Goal: Information Seeking & Learning: Learn about a topic

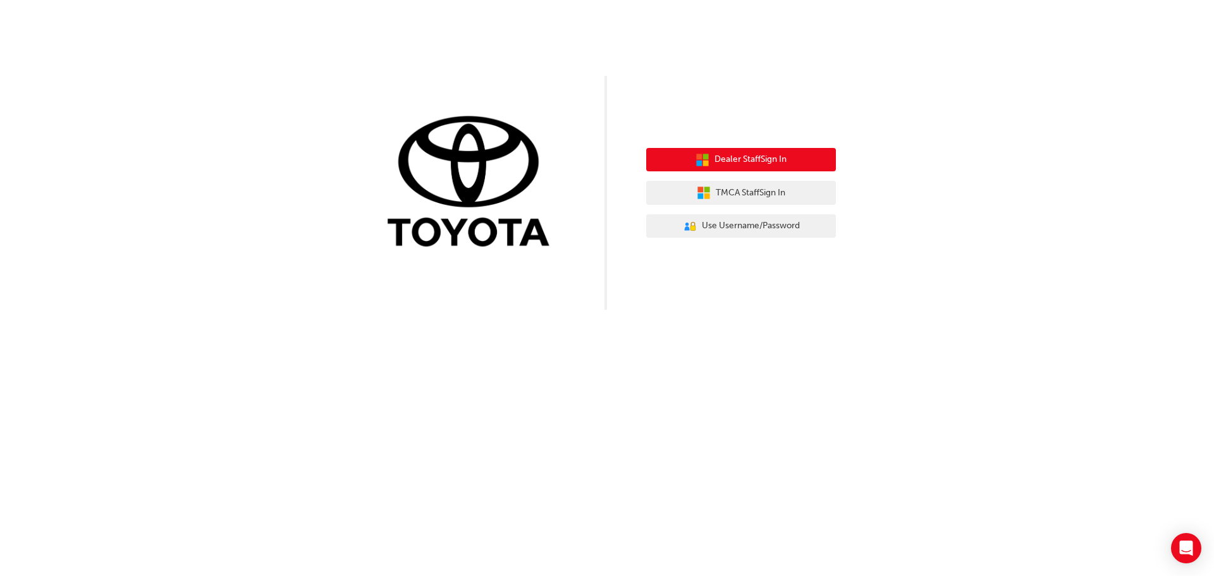
click at [716, 164] on span "Dealer Staff Sign In" at bounding box center [751, 159] width 72 height 15
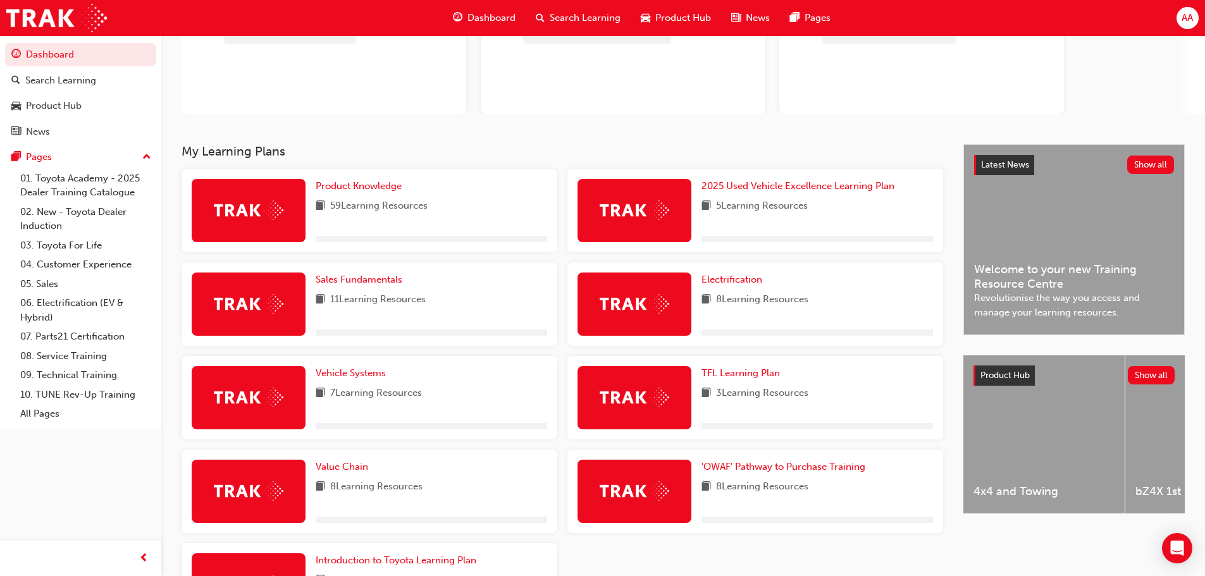
scroll to position [245, 0]
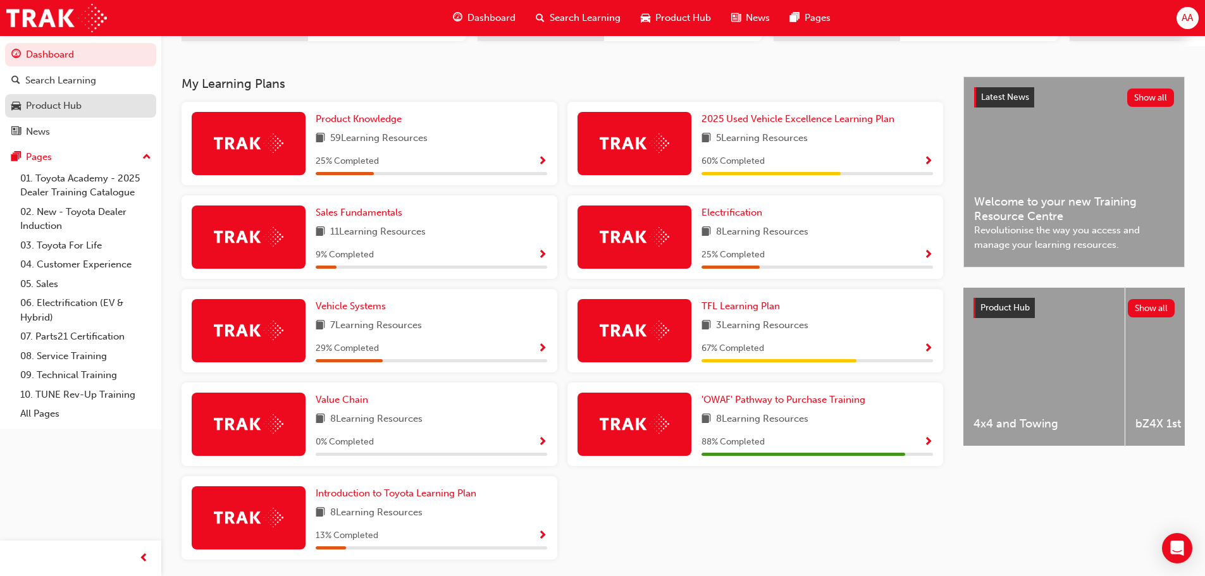
click at [82, 99] on div "Product Hub" at bounding box center [80, 106] width 139 height 16
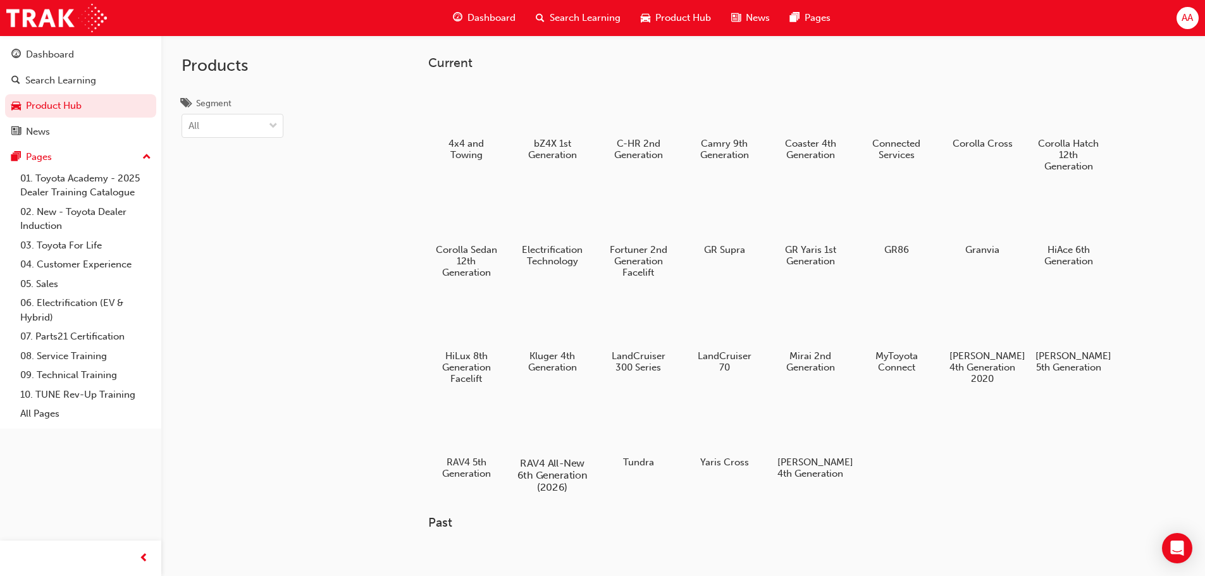
click at [562, 441] on div at bounding box center [552, 427] width 70 height 51
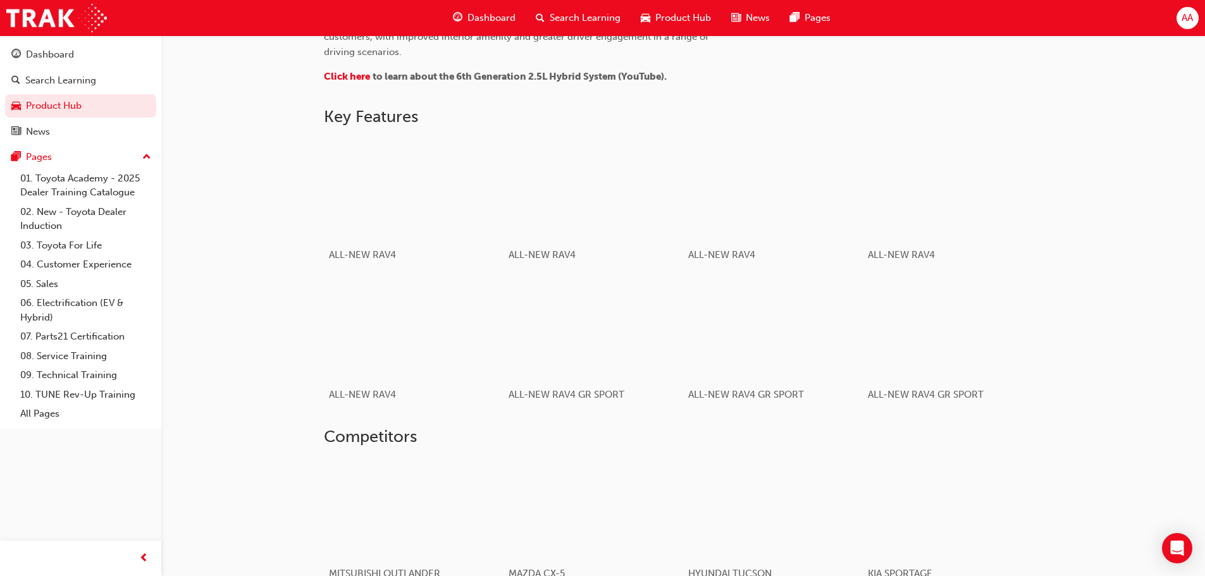
scroll to position [696, 0]
click at [431, 334] on div "button" at bounding box center [413, 327] width 180 height 101
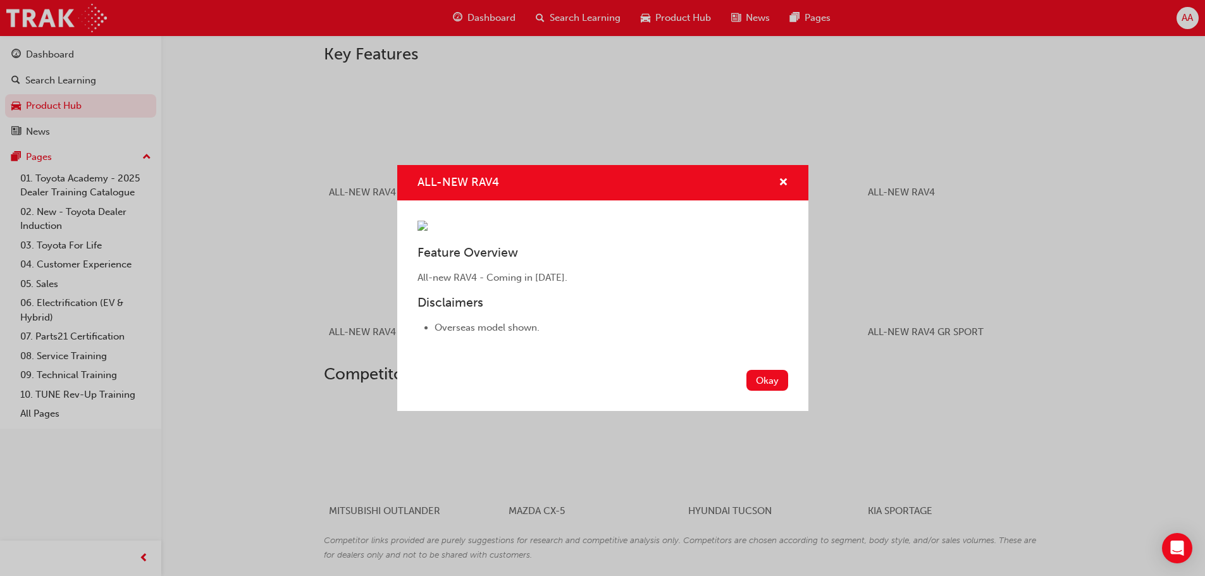
scroll to position [759, 0]
click at [761, 391] on button "Okay" at bounding box center [767, 380] width 42 height 21
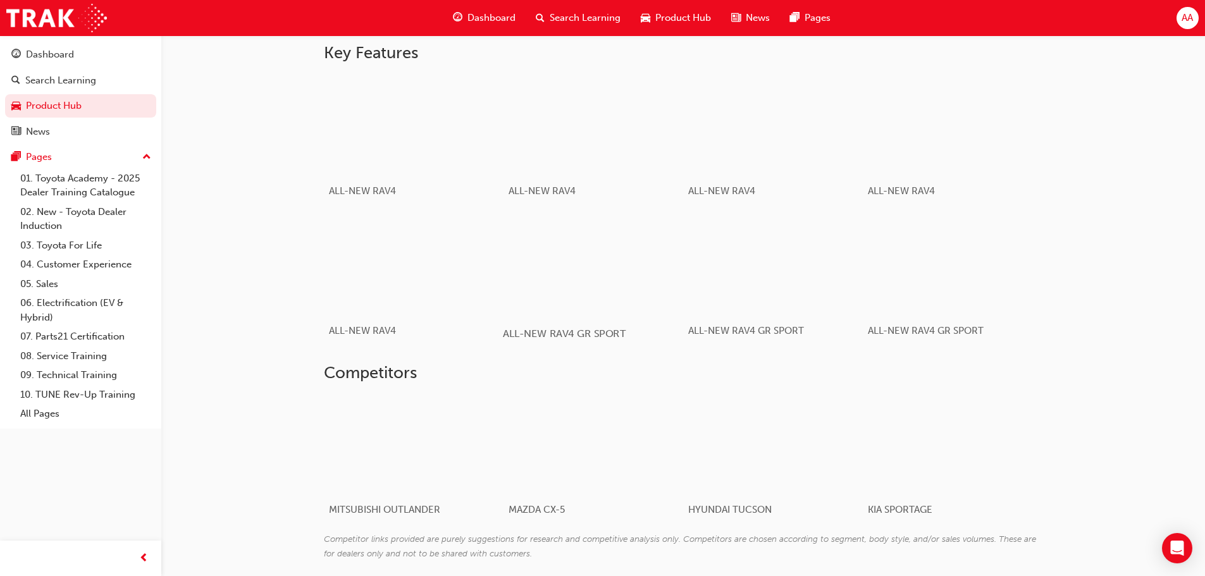
scroll to position [506, 0]
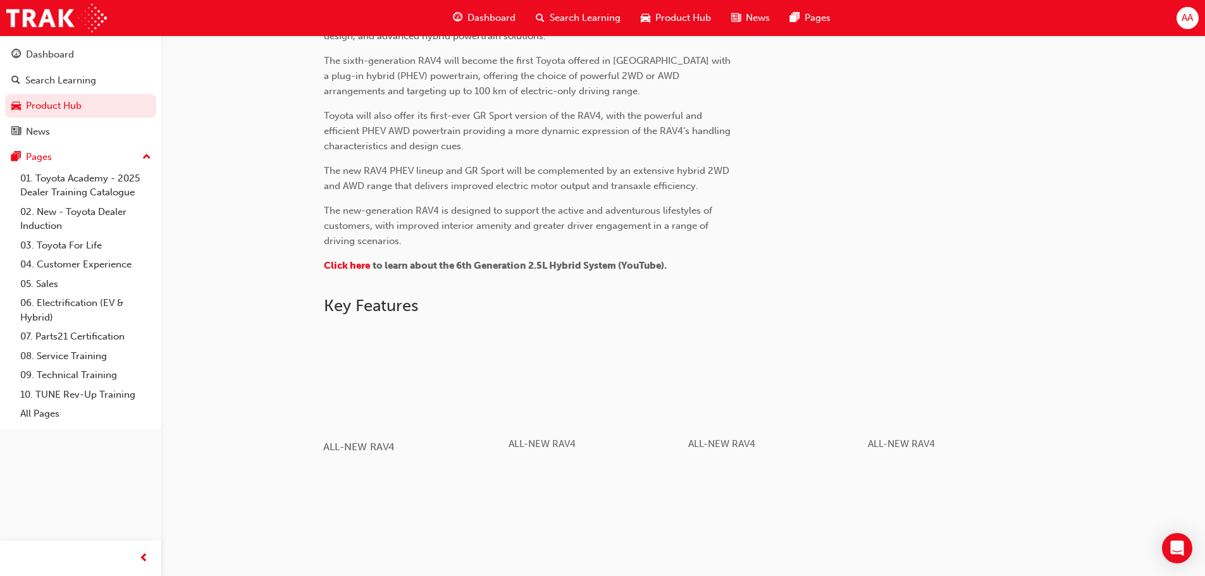
click at [405, 357] on div "button" at bounding box center [413, 377] width 180 height 101
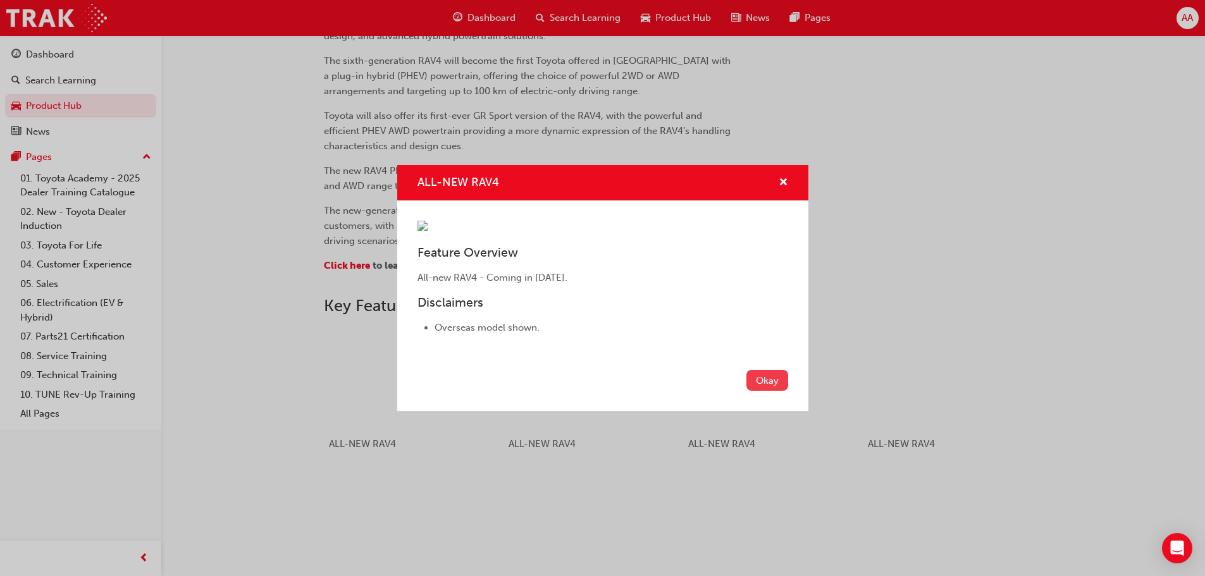
click at [780, 391] on button "Okay" at bounding box center [767, 380] width 42 height 21
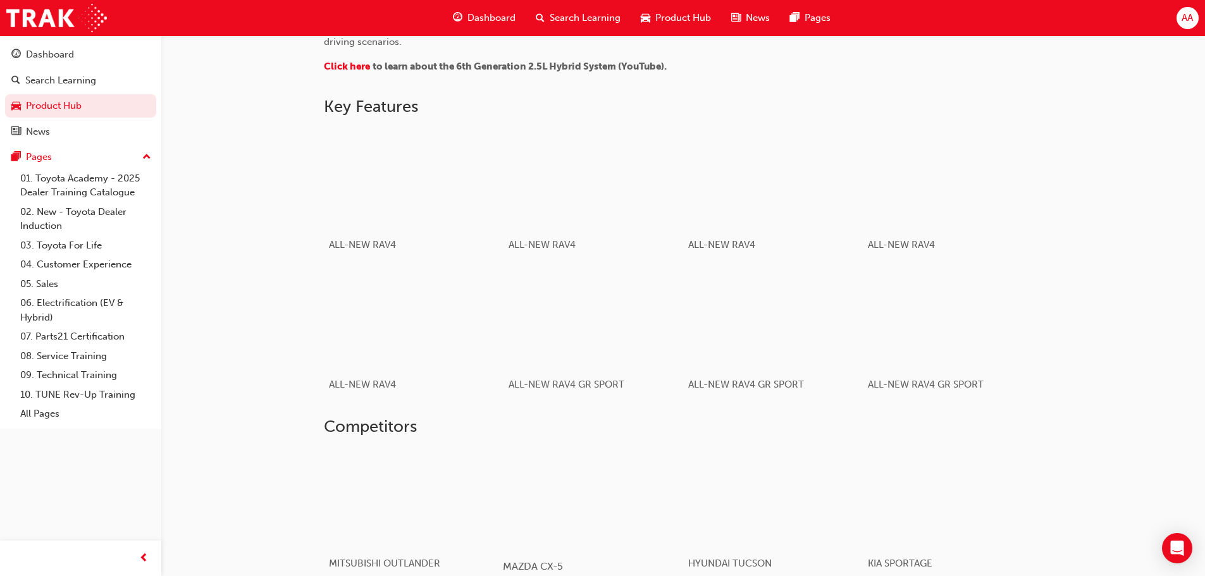
scroll to position [564, 0]
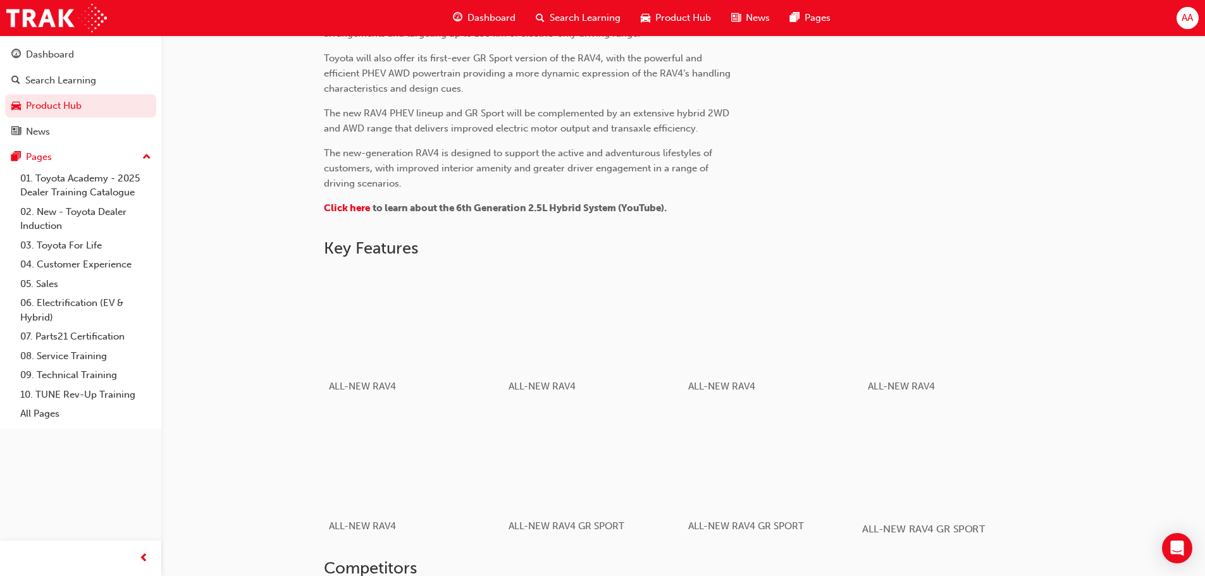
click at [977, 493] on div "button" at bounding box center [952, 459] width 180 height 101
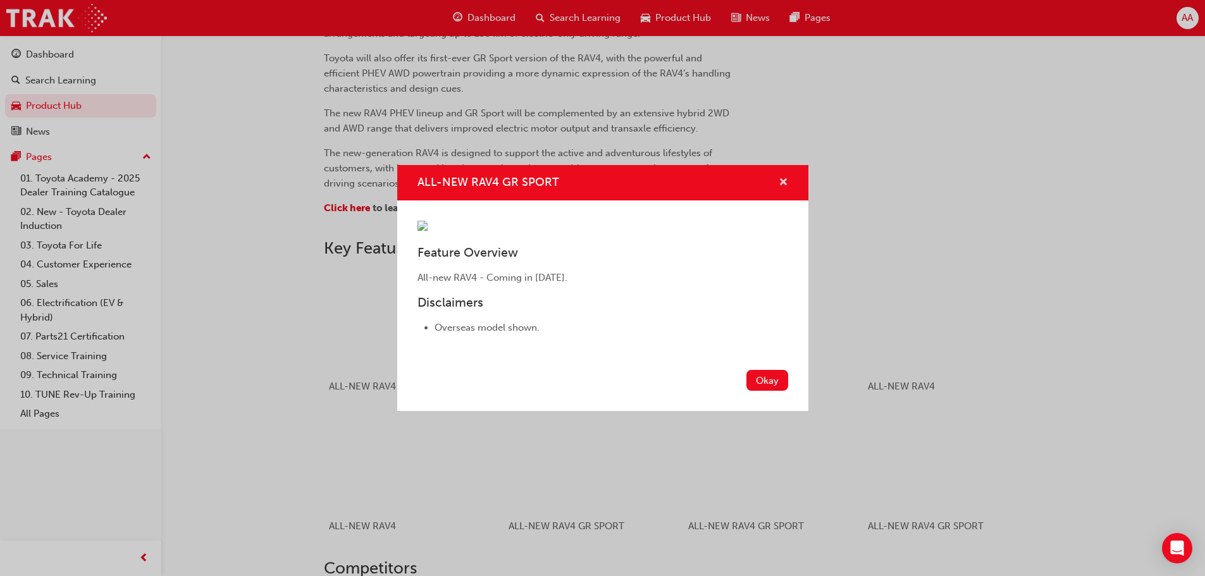
click at [780, 178] on span "cross-icon" at bounding box center [783, 183] width 9 height 11
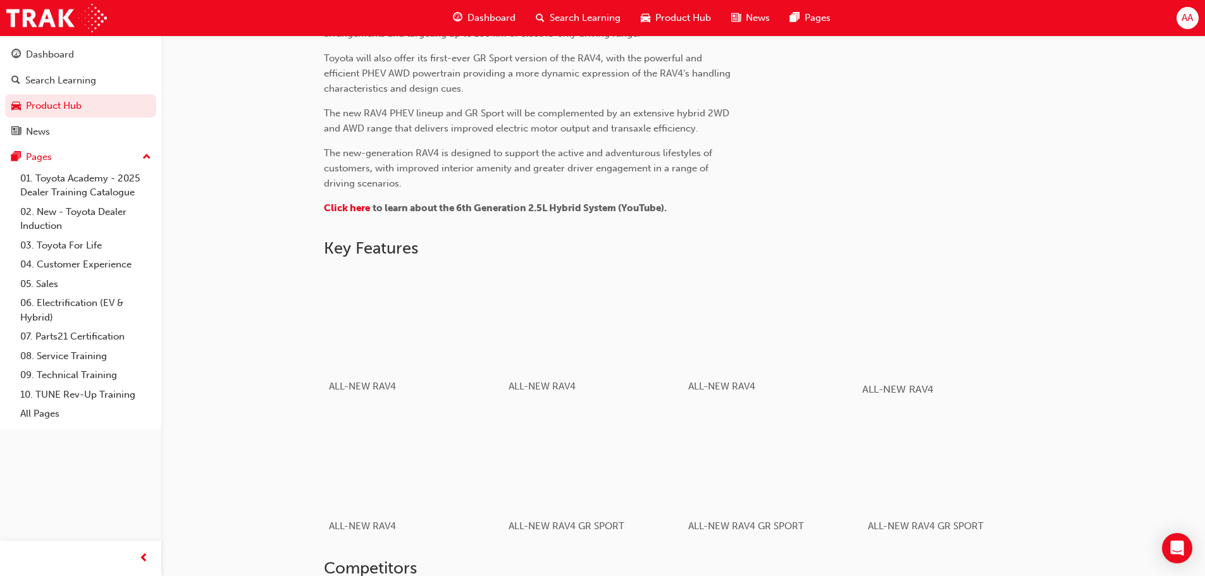
click at [963, 336] on div "button" at bounding box center [952, 319] width 180 height 101
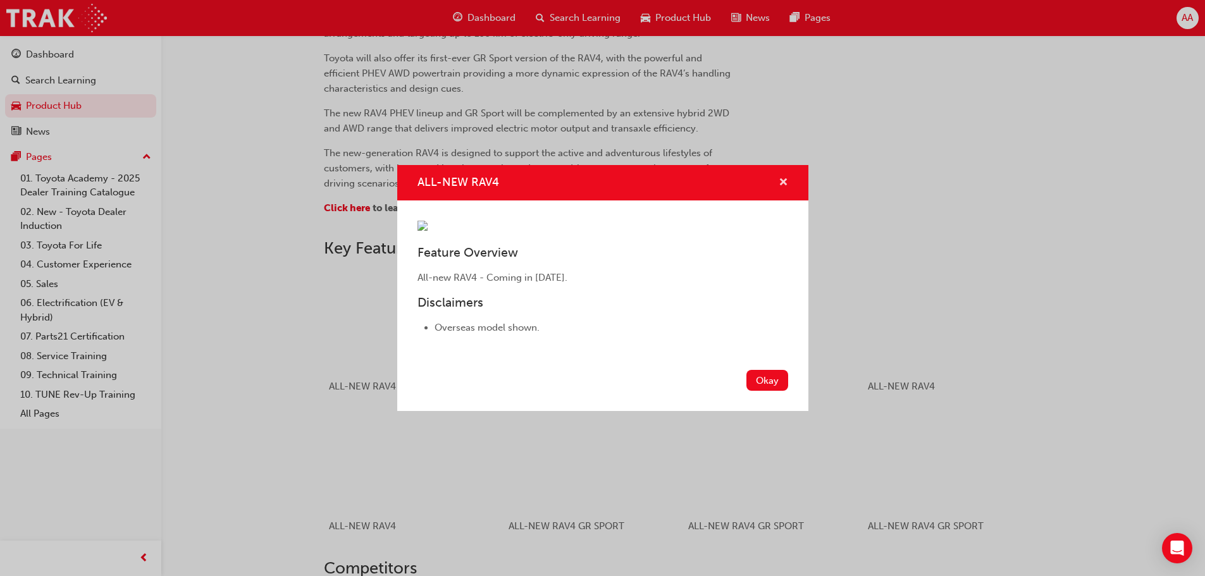
click at [784, 178] on span "cross-icon" at bounding box center [783, 183] width 9 height 11
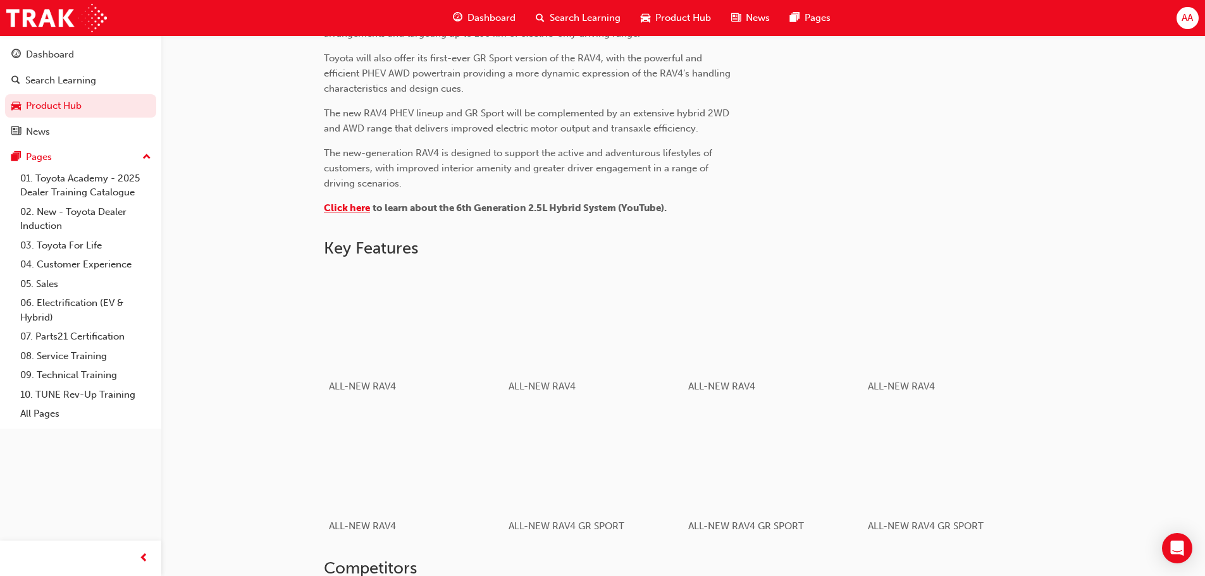
click at [345, 207] on span "Click here" at bounding box center [347, 207] width 46 height 11
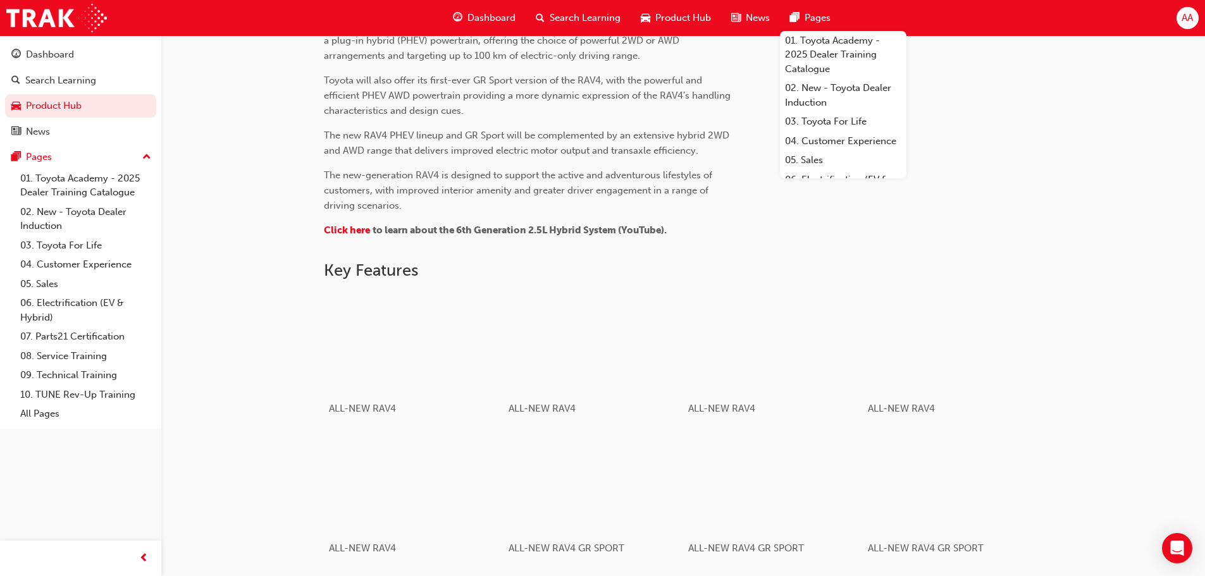
scroll to position [627, 0]
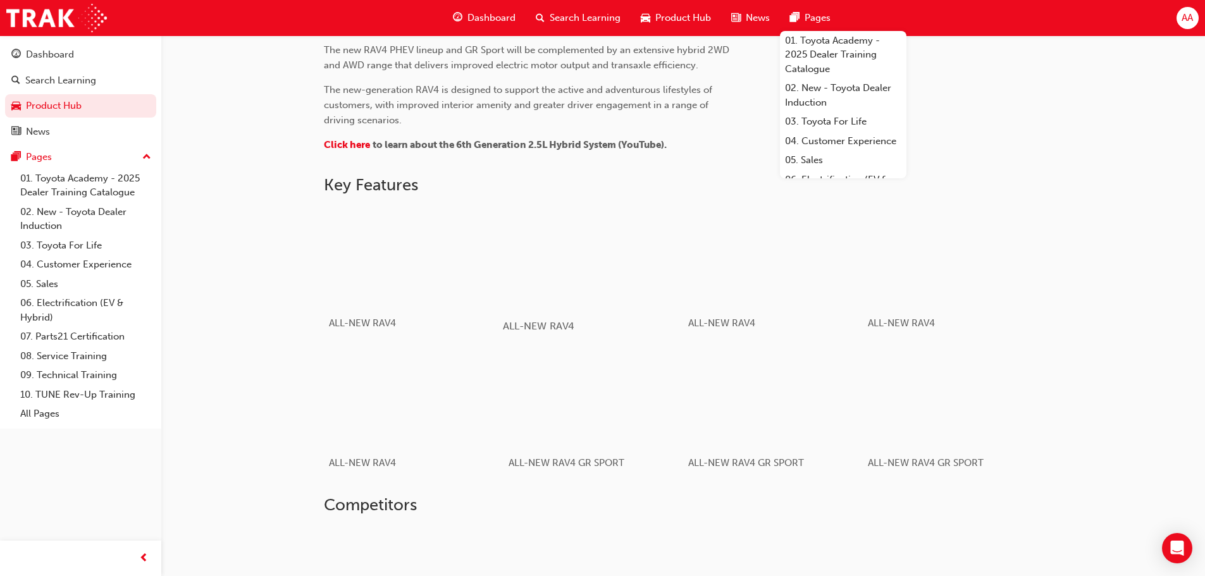
click at [636, 262] on div "button" at bounding box center [593, 256] width 180 height 101
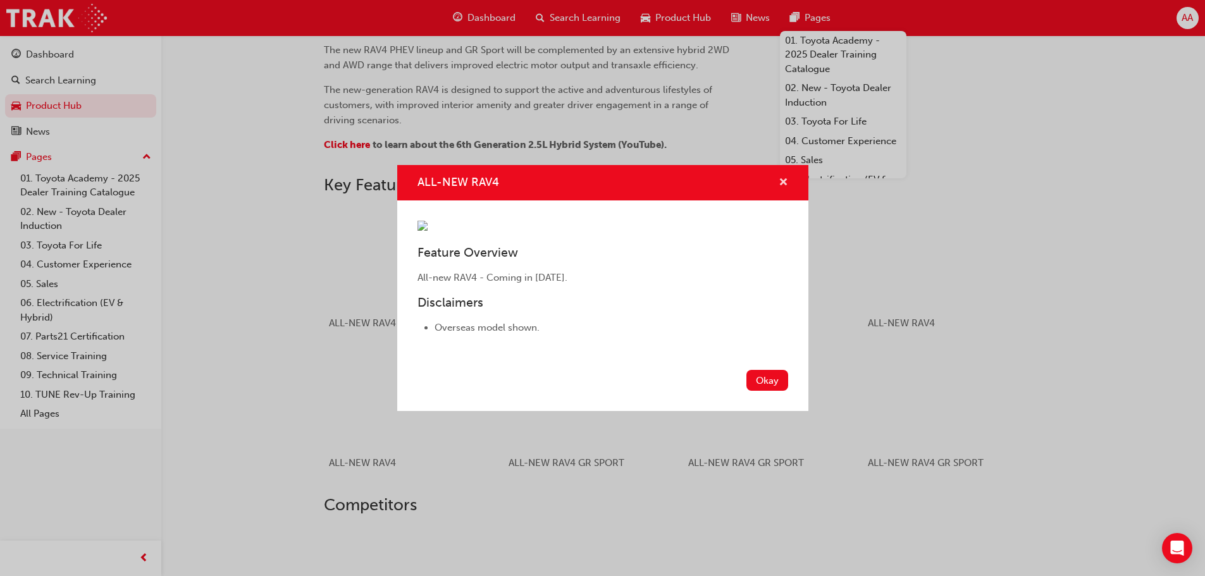
click at [784, 178] on span "cross-icon" at bounding box center [783, 183] width 9 height 11
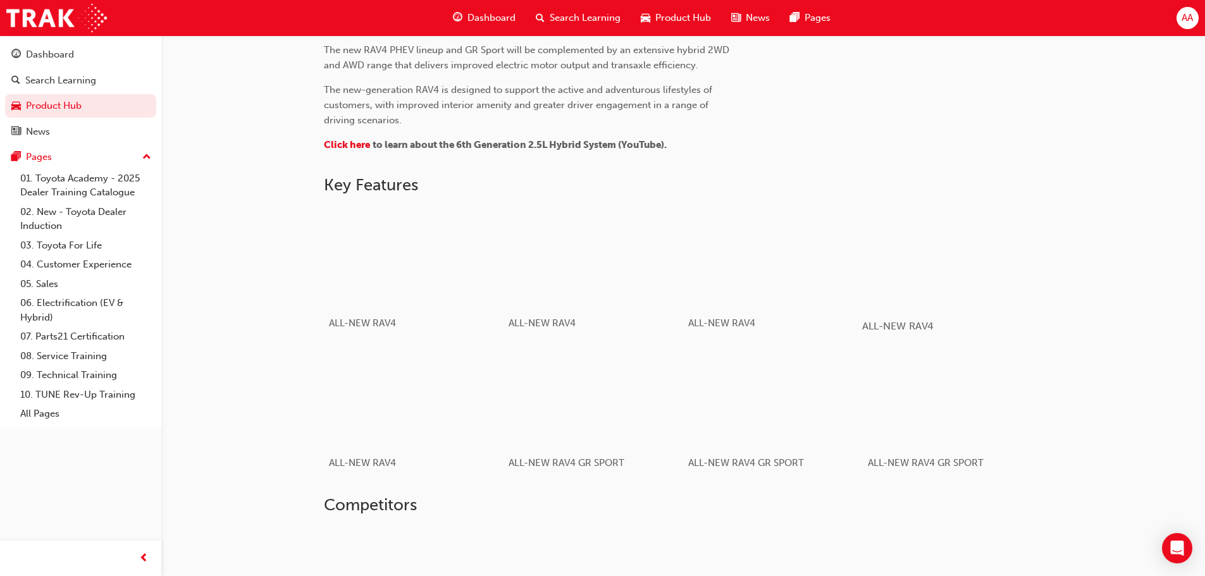
click at [958, 273] on div "button" at bounding box center [952, 256] width 180 height 101
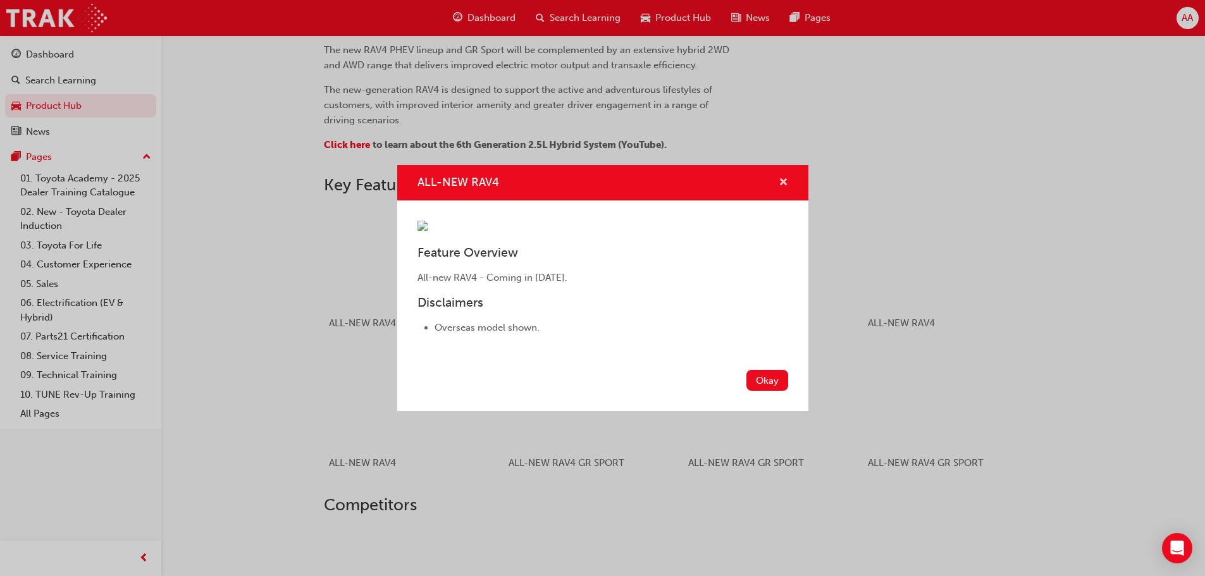
click at [783, 178] on span "cross-icon" at bounding box center [783, 183] width 9 height 11
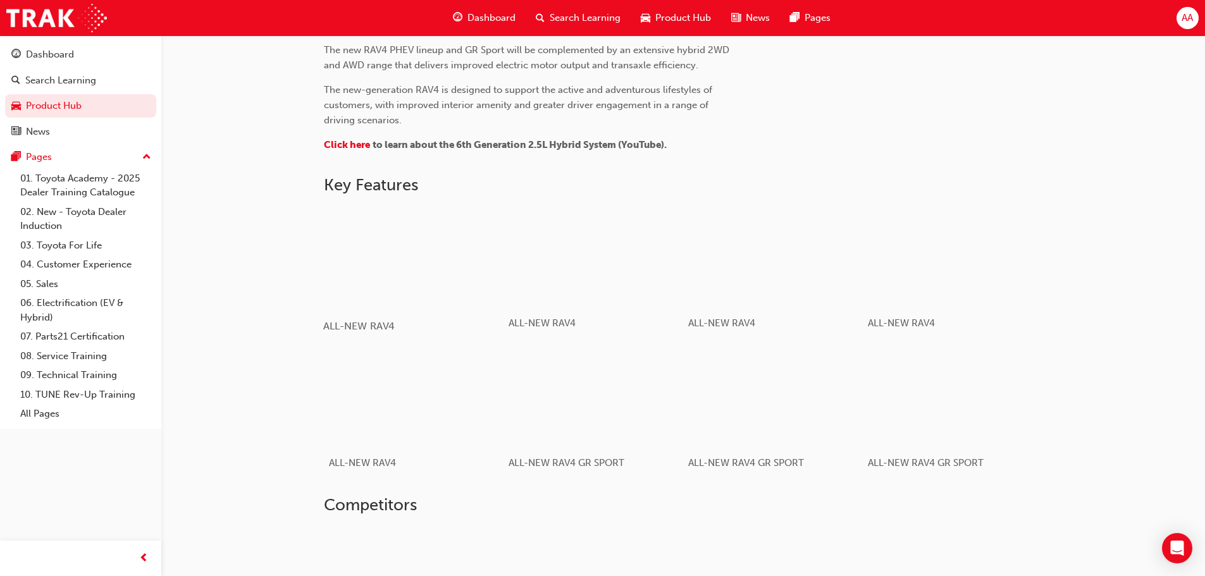
click at [443, 288] on div "button" at bounding box center [413, 256] width 180 height 101
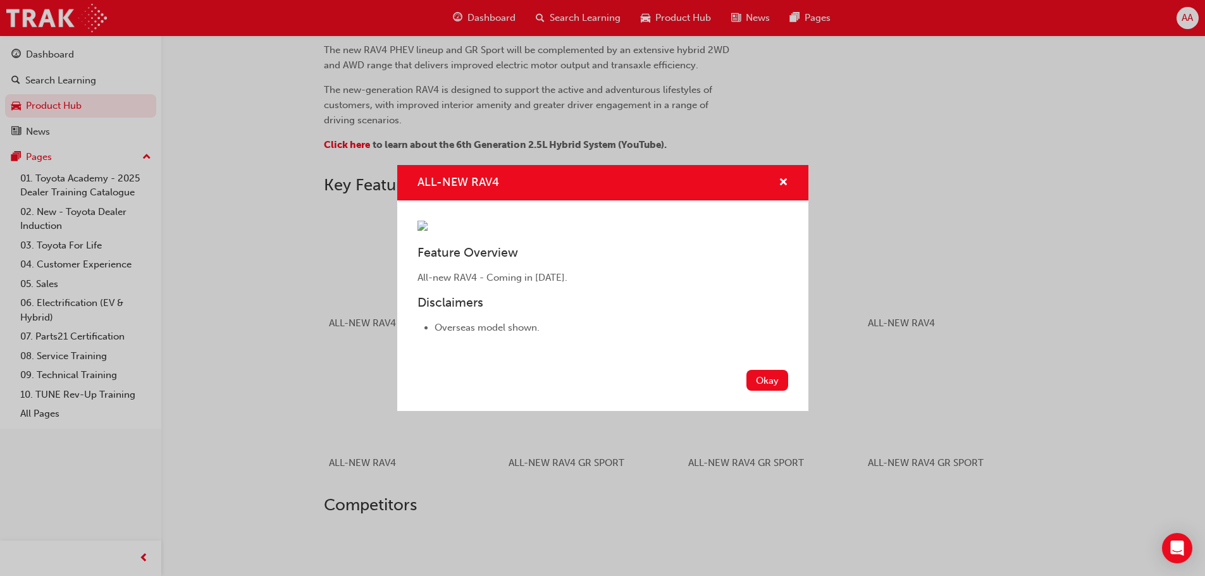
click at [428, 221] on img "ALL-NEW RAV4" at bounding box center [422, 226] width 10 height 10
click at [786, 178] on span "cross-icon" at bounding box center [783, 183] width 9 height 11
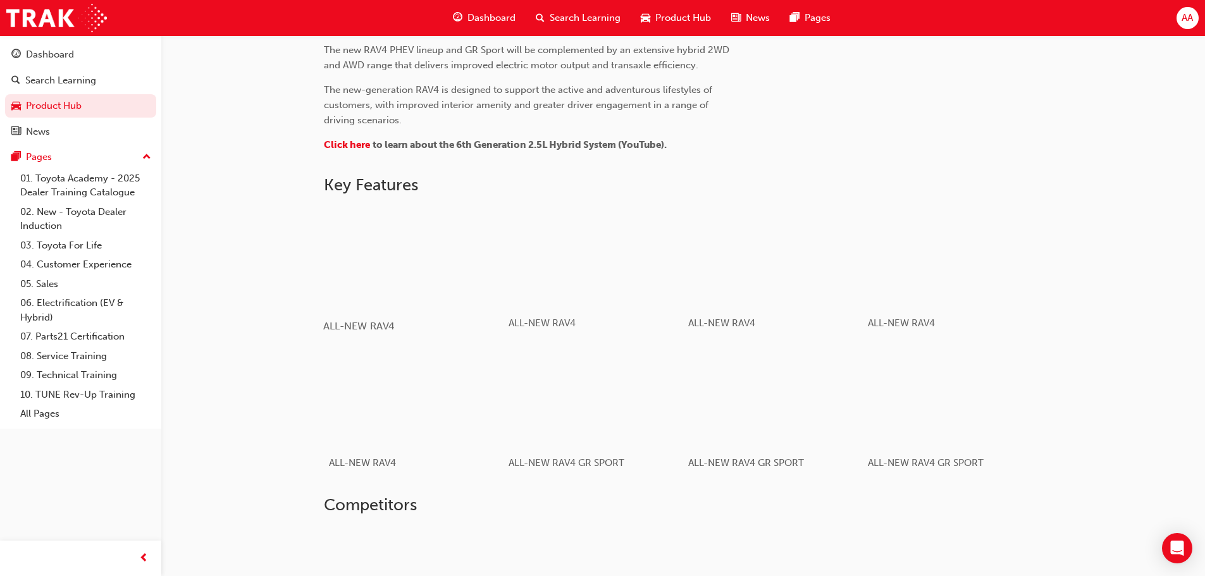
click at [460, 280] on div "button" at bounding box center [413, 256] width 180 height 101
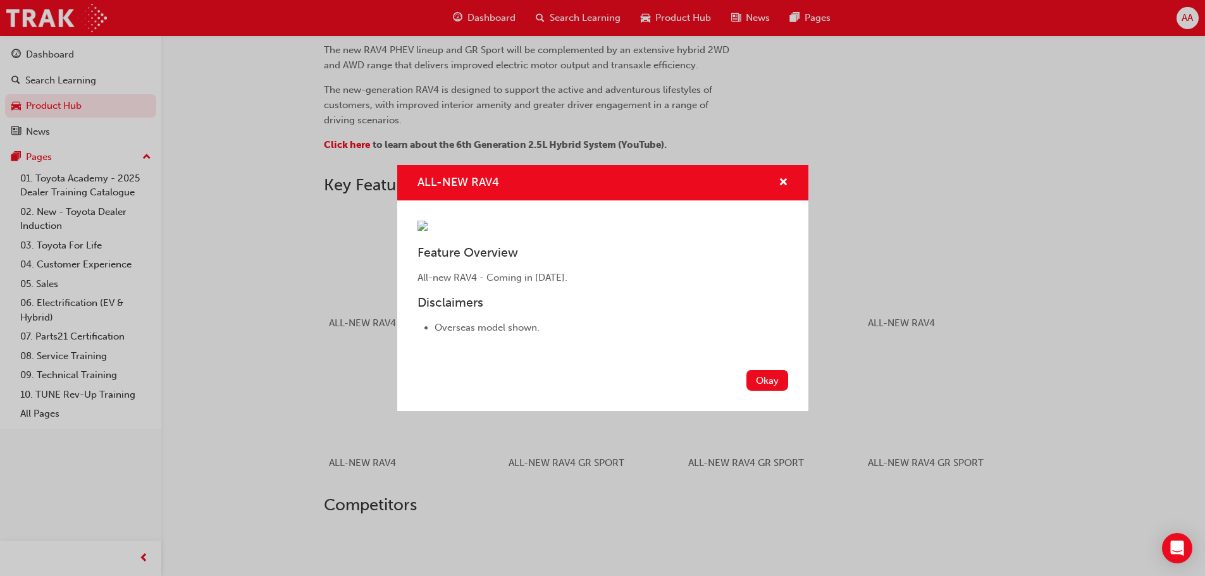
click at [777, 175] on div "ALL-NEW RAV4" at bounding box center [778, 183] width 20 height 16
click at [786, 178] on span "cross-icon" at bounding box center [783, 183] width 9 height 11
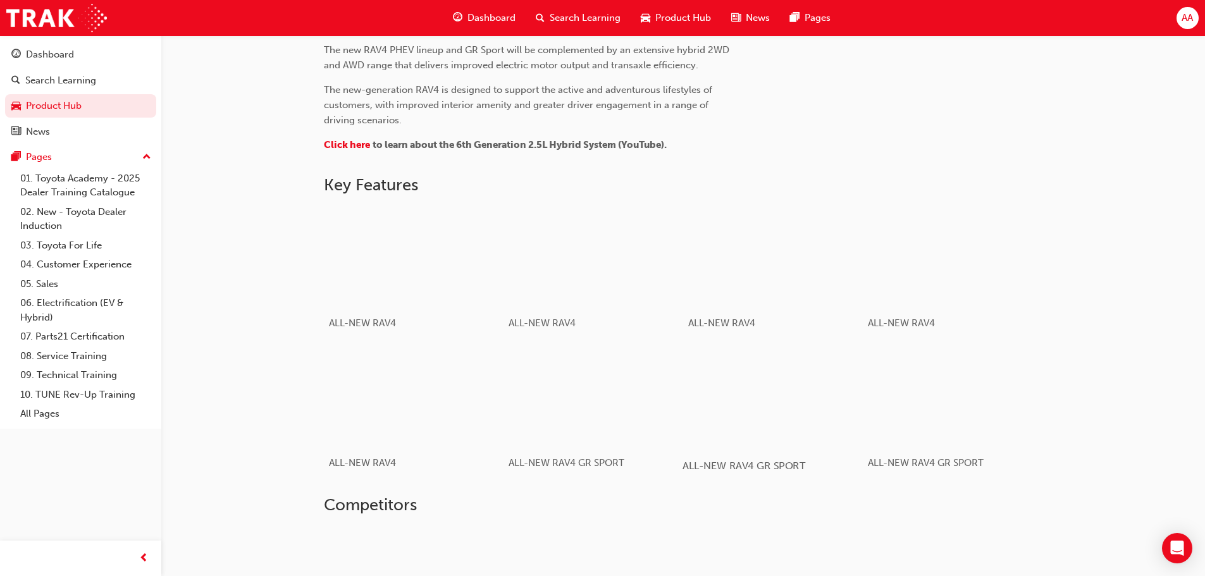
click at [796, 409] on div "button" at bounding box center [772, 396] width 180 height 101
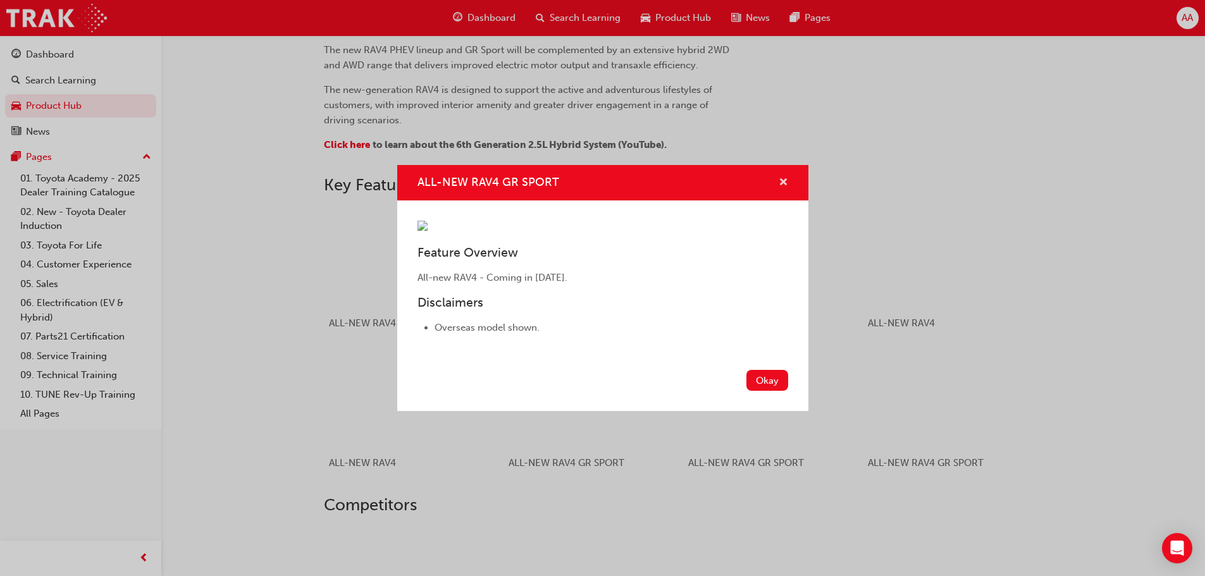
click at [784, 178] on span "cross-icon" at bounding box center [783, 183] width 9 height 11
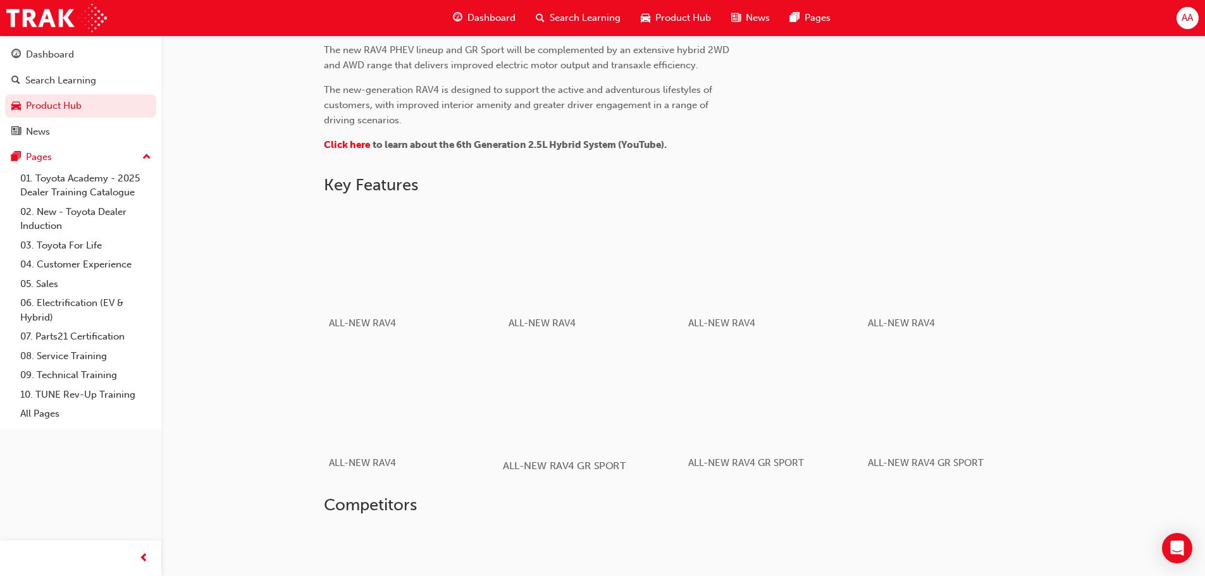
click at [632, 421] on div "button" at bounding box center [593, 396] width 180 height 101
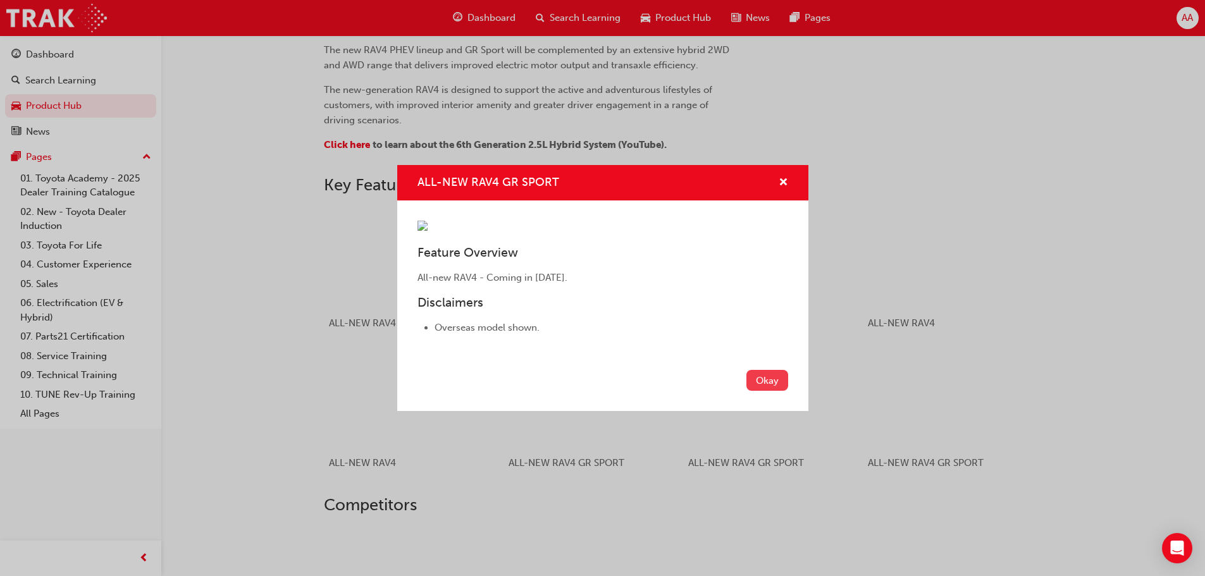
click at [777, 391] on button "Okay" at bounding box center [767, 380] width 42 height 21
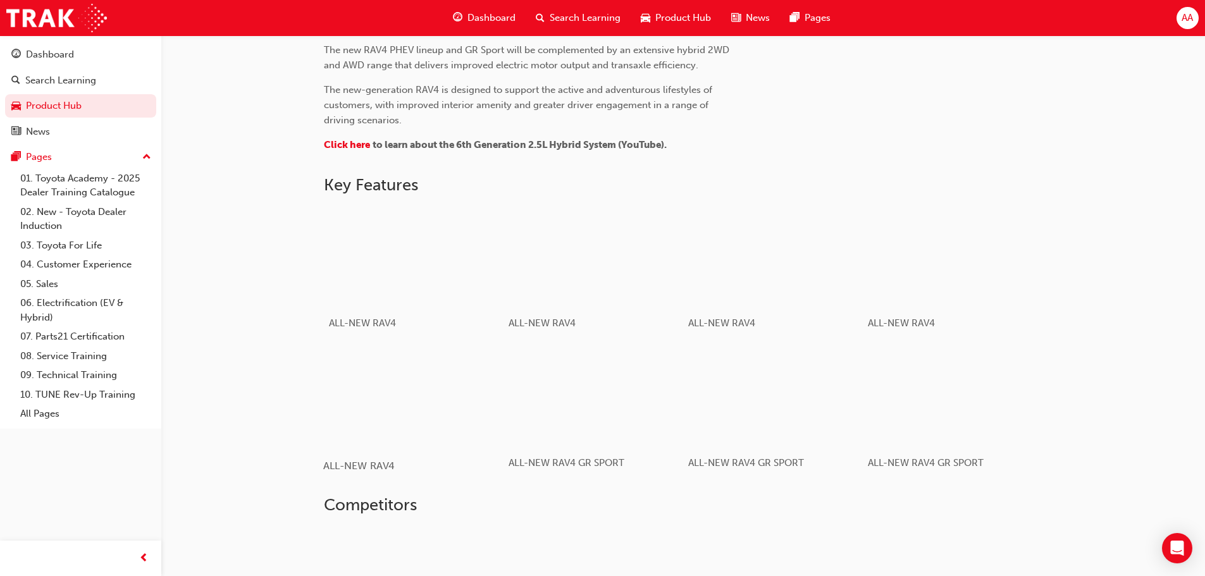
click at [414, 390] on div "button" at bounding box center [413, 396] width 180 height 101
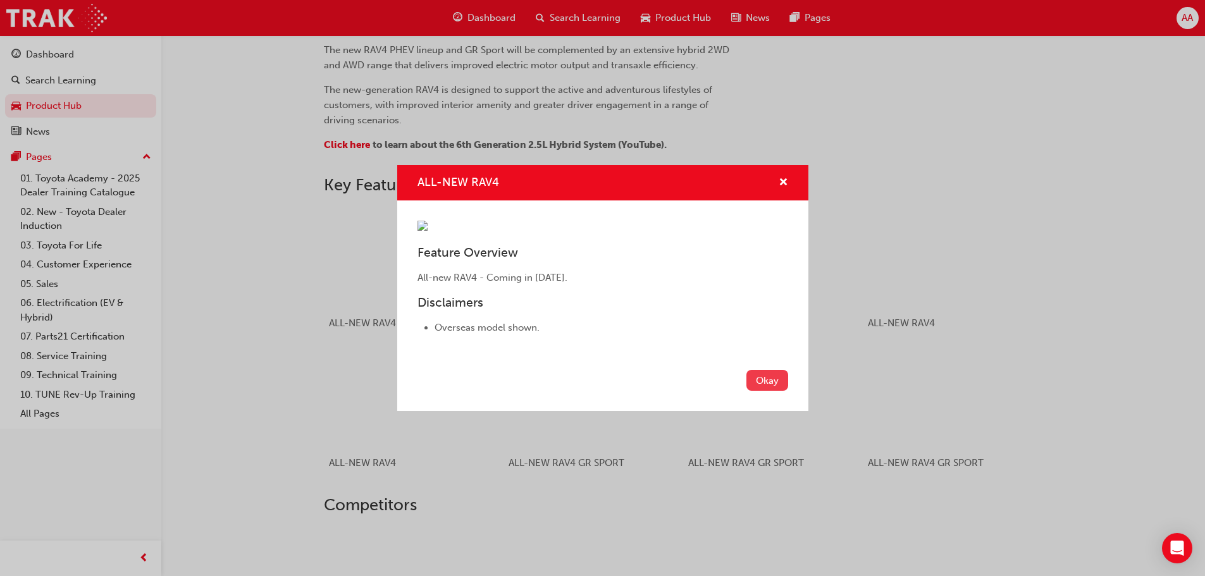
click at [770, 391] on button "Okay" at bounding box center [767, 380] width 42 height 21
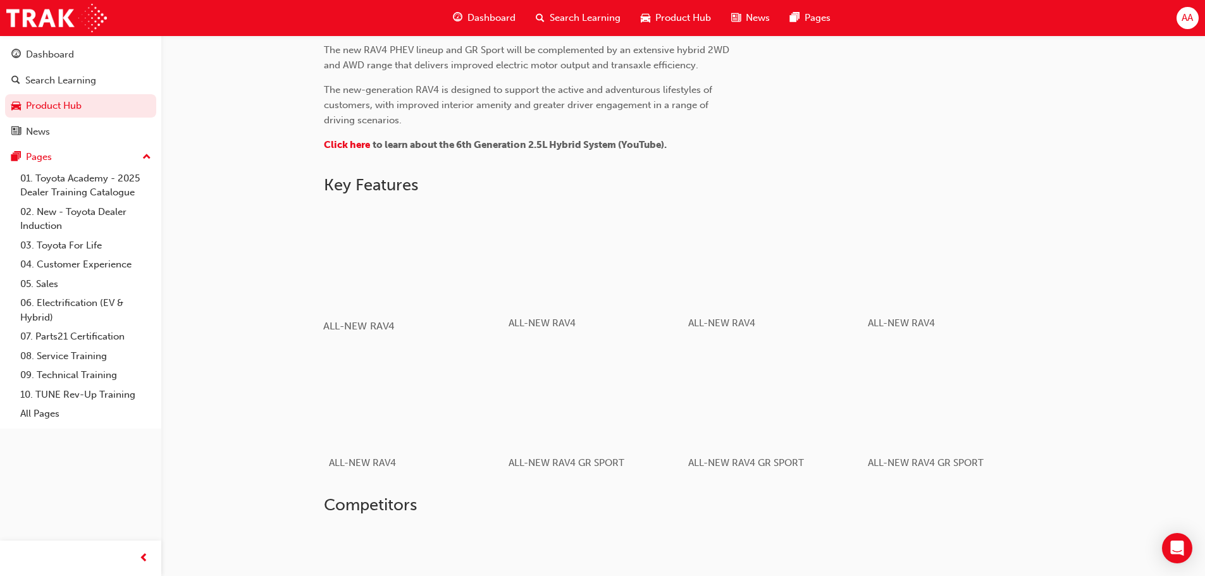
click at [416, 267] on div "button" at bounding box center [413, 256] width 180 height 101
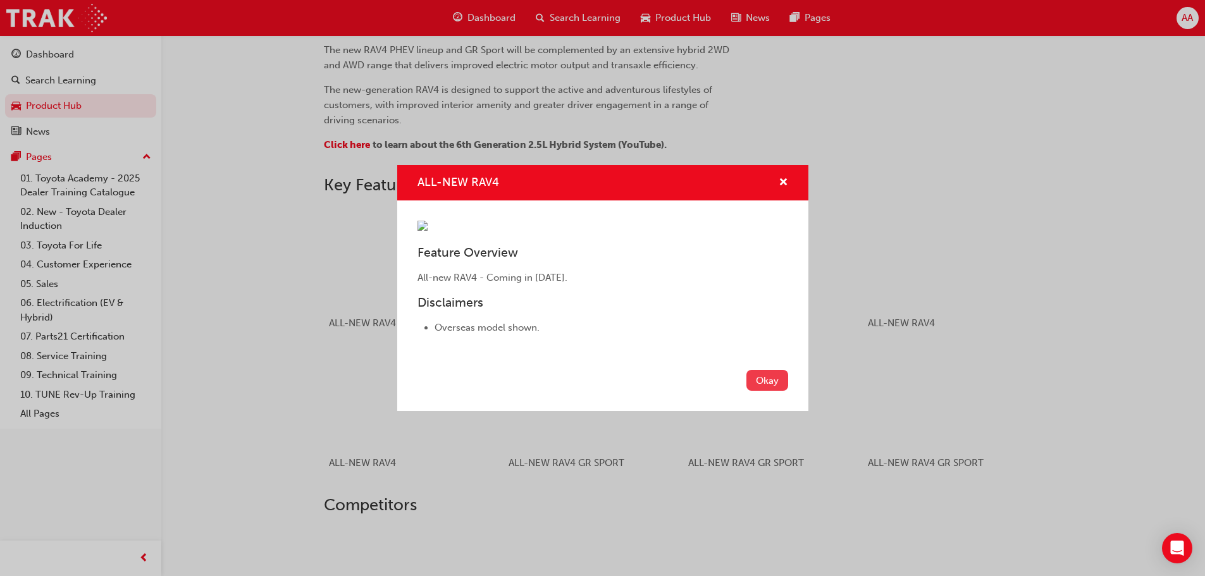
click at [786, 391] on button "Okay" at bounding box center [767, 380] width 42 height 21
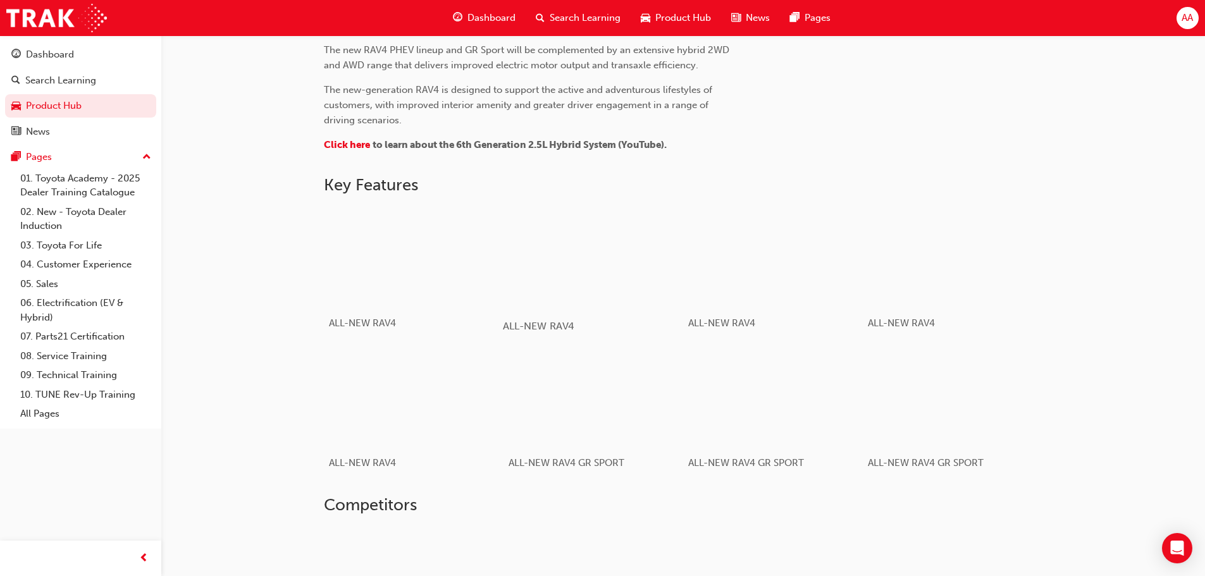
click at [539, 238] on div "button" at bounding box center [593, 256] width 180 height 101
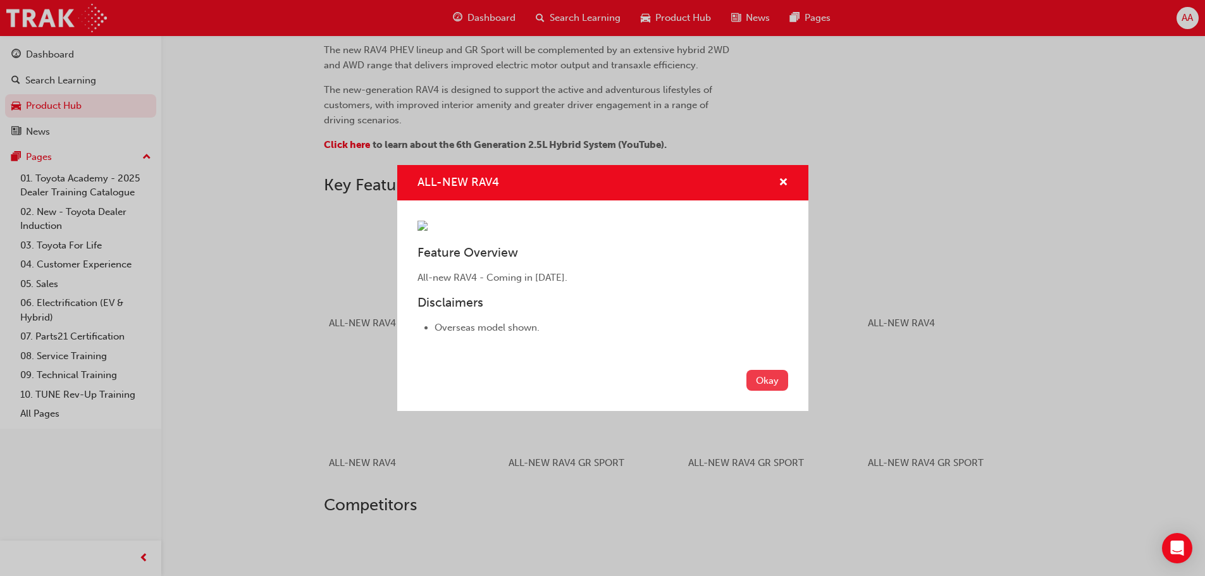
click at [760, 391] on button "Okay" at bounding box center [767, 380] width 42 height 21
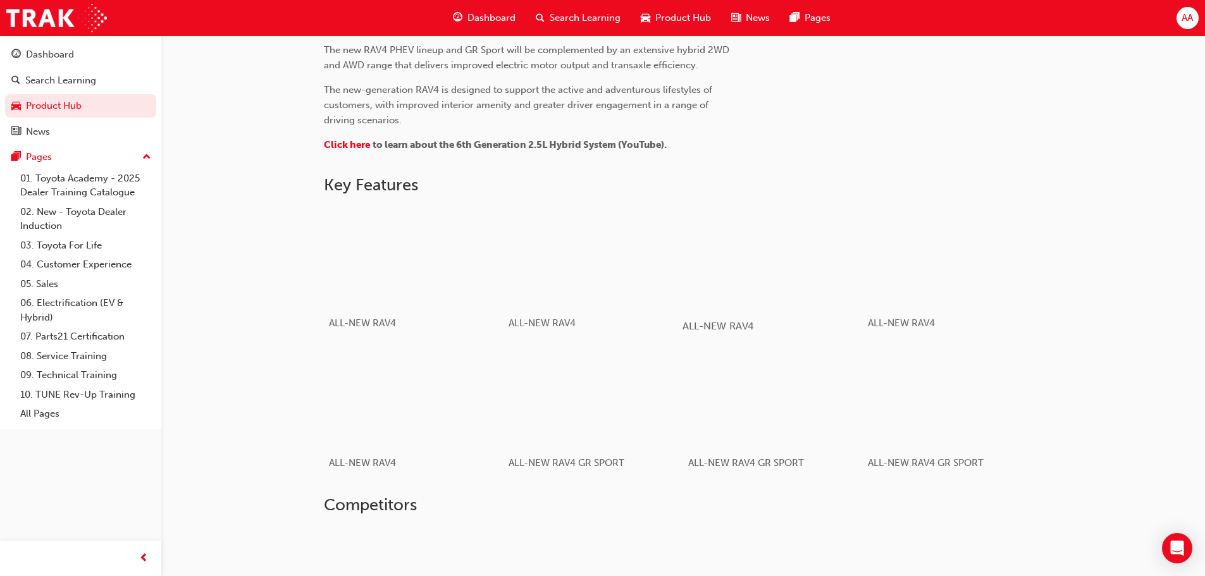
click at [832, 276] on div "button" at bounding box center [772, 256] width 180 height 101
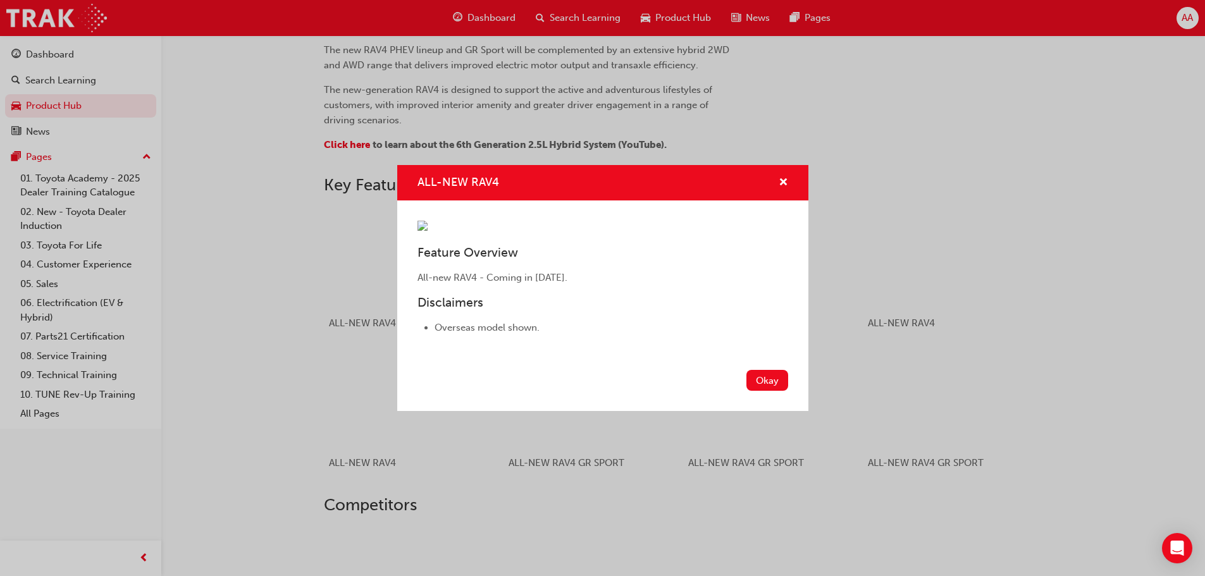
click at [752, 411] on div "Okay" at bounding box center [602, 388] width 411 height 46
click at [759, 391] on button "Okay" at bounding box center [767, 380] width 42 height 21
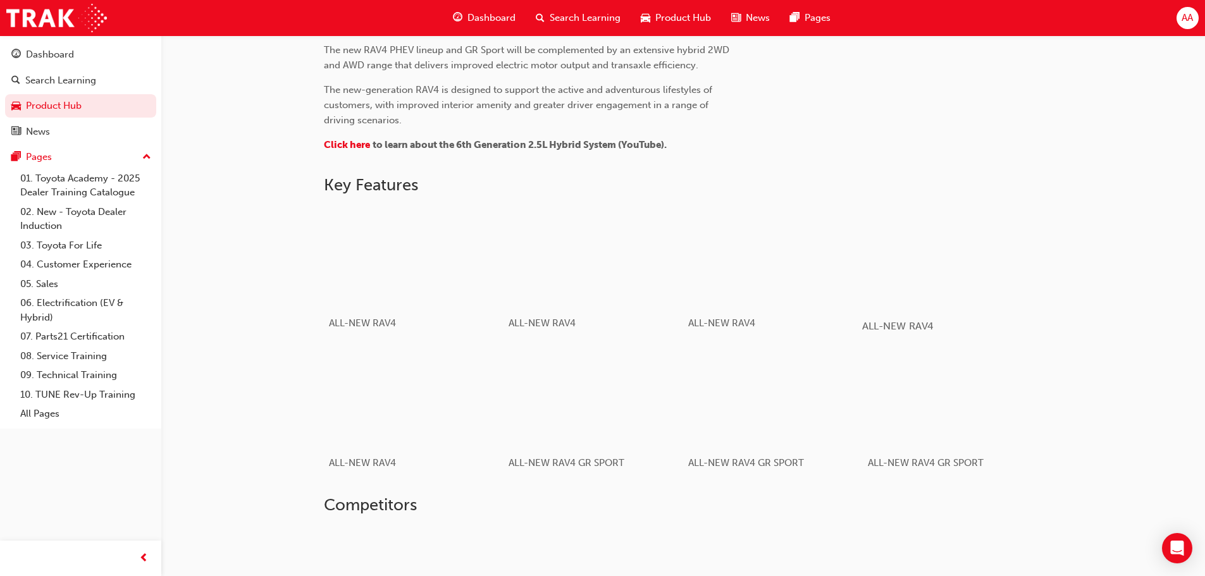
click at [869, 261] on div "button" at bounding box center [952, 256] width 180 height 101
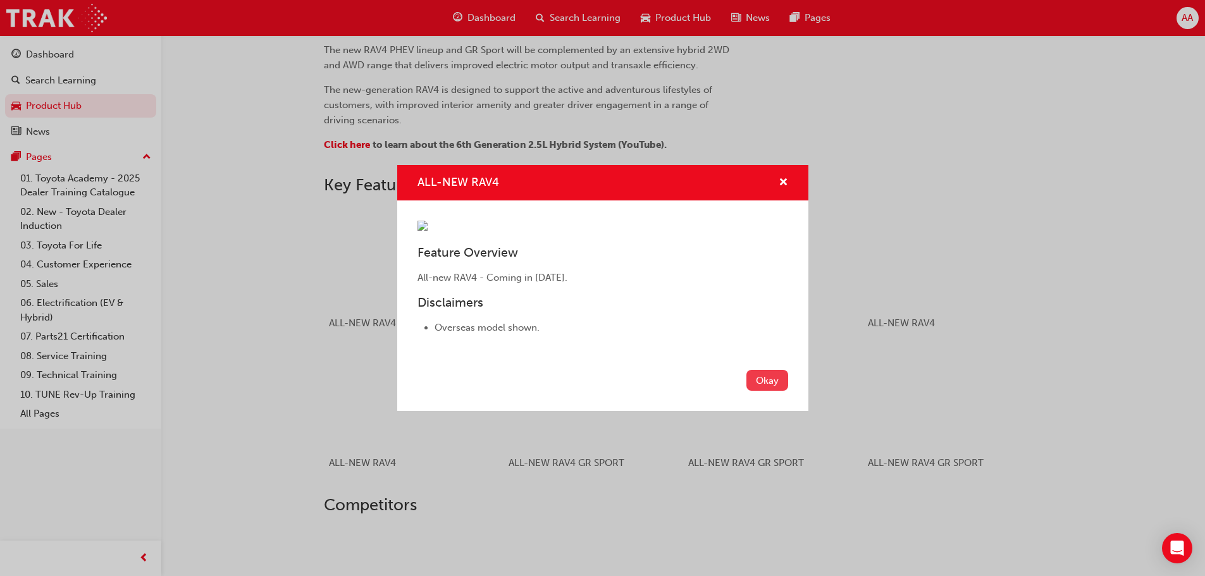
click at [769, 391] on button "Okay" at bounding box center [767, 380] width 42 height 21
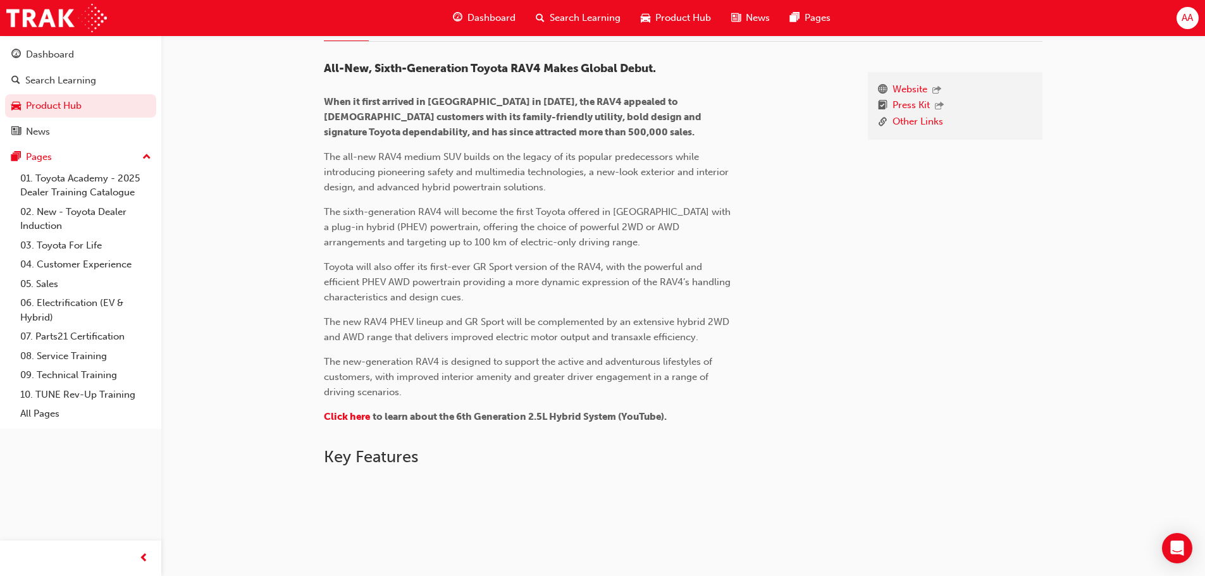
scroll to position [247, 0]
